Goal: Task Accomplishment & Management: Manage account settings

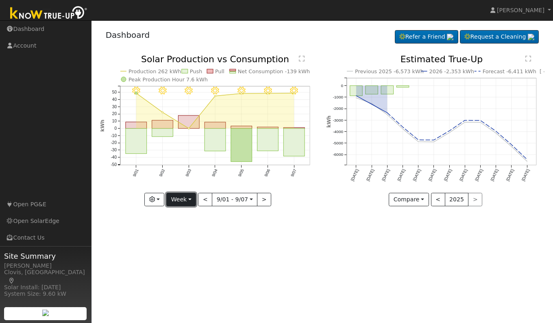
click at [187, 203] on button "Week" at bounding box center [181, 200] width 30 height 14
click at [184, 215] on link "Day" at bounding box center [195, 216] width 56 height 11
type input "[DATE]"
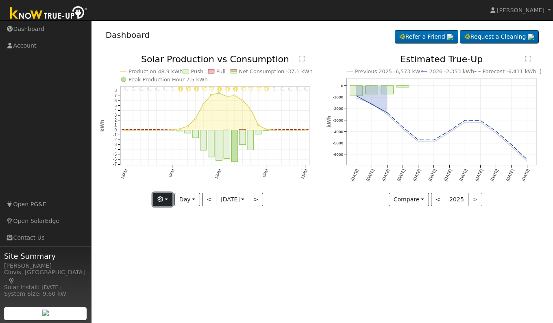
click at [163, 202] on button "button" at bounding box center [163, 200] width 20 height 14
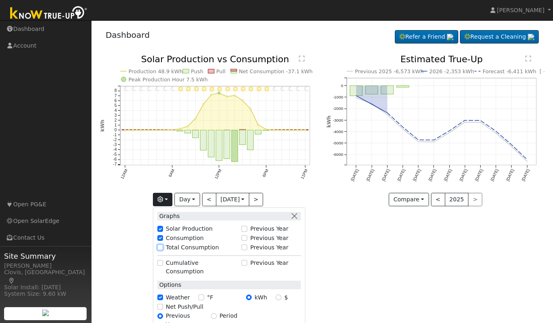
click at [160, 249] on input "Total Consumption" at bounding box center [160, 247] width 6 height 6
checkbox input "true"
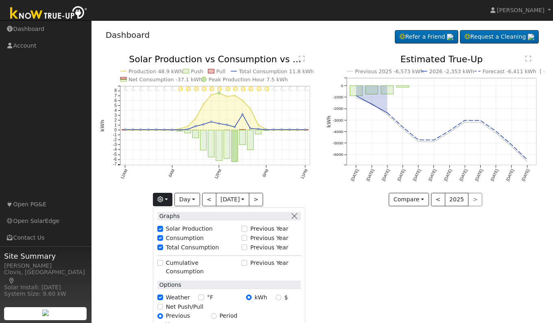
click at [349, 246] on div "User Profile First name Last name Email Email Notifications No Emails No Emails…" at bounding box center [321, 171] width 461 height 302
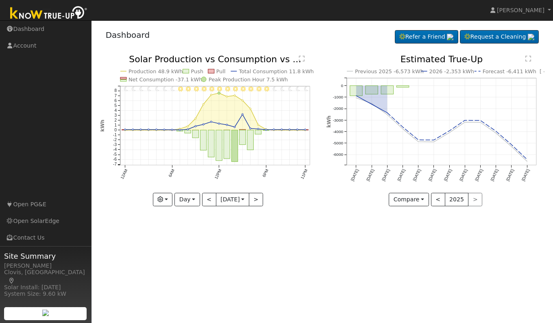
click at [302, 55] on text "" at bounding box center [302, 58] width 6 height 7
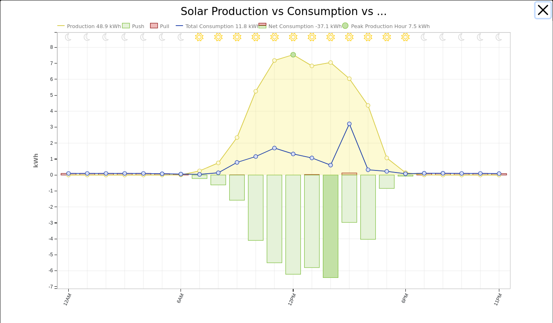
click at [536, 13] on button "button" at bounding box center [542, 9] width 15 height 15
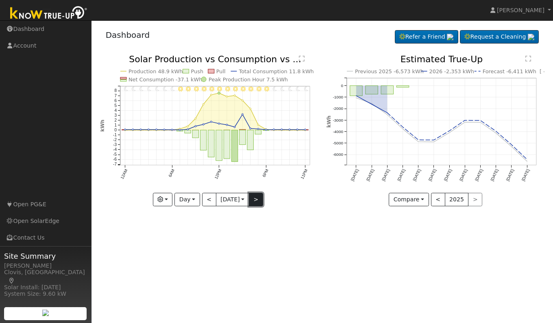
click at [259, 200] on button ">" at bounding box center [256, 200] width 14 height 14
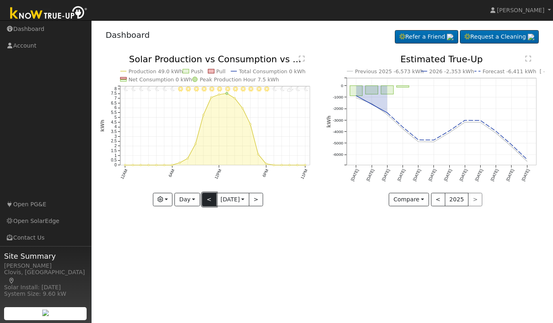
click at [204, 198] on button "<" at bounding box center [209, 200] width 14 height 14
type input "[DATE]"
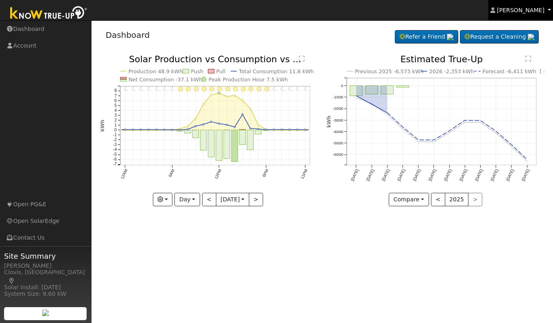
click at [540, 11] on span "[PERSON_NAME]" at bounding box center [521, 10] width 48 height 7
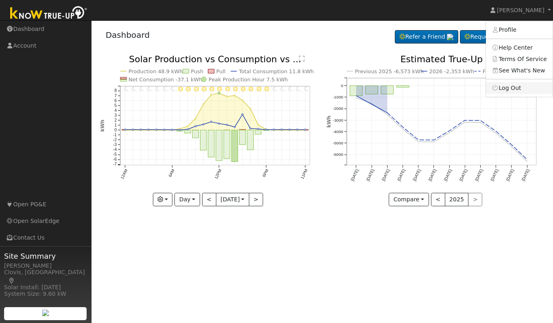
click at [508, 90] on link "Log Out" at bounding box center [519, 87] width 67 height 11
